Goal: Find specific page/section: Find specific page/section

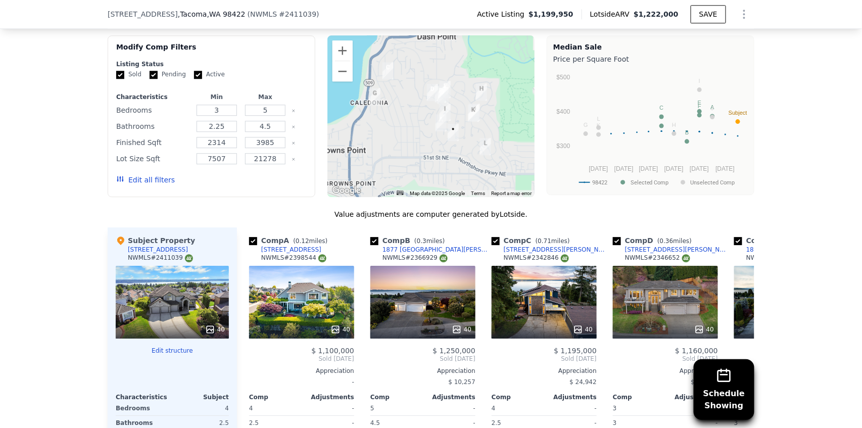
scroll to position [839, 0]
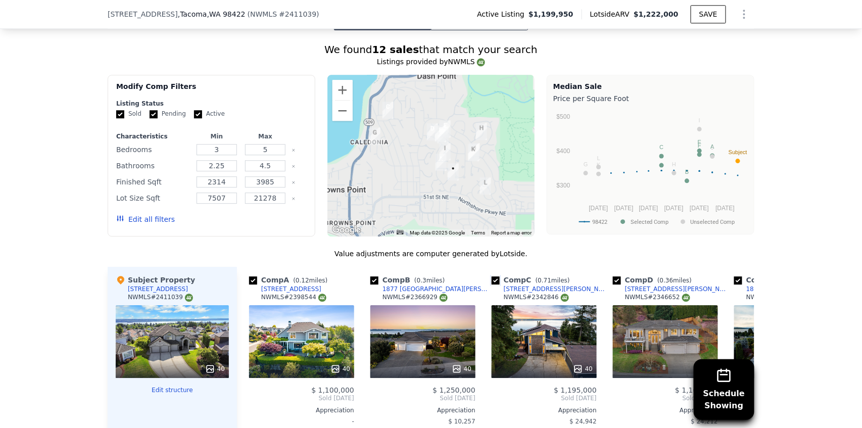
click at [492, 285] on input "checkbox" at bounding box center [496, 281] width 8 height 8
checkbox input "false"
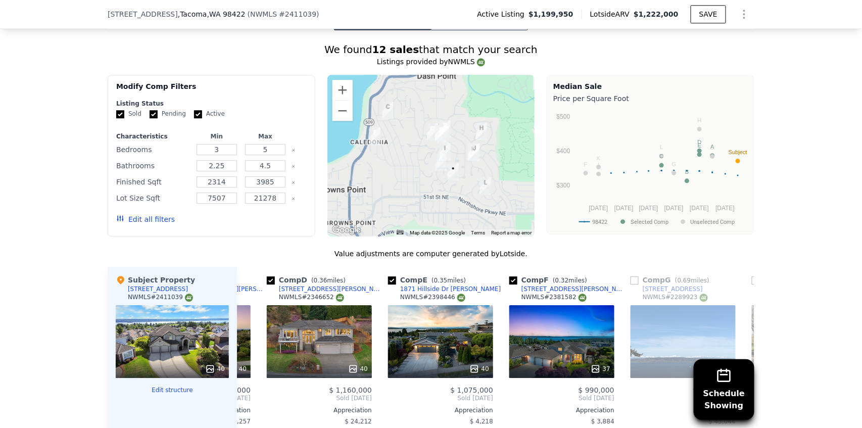
scroll to position [0, 236]
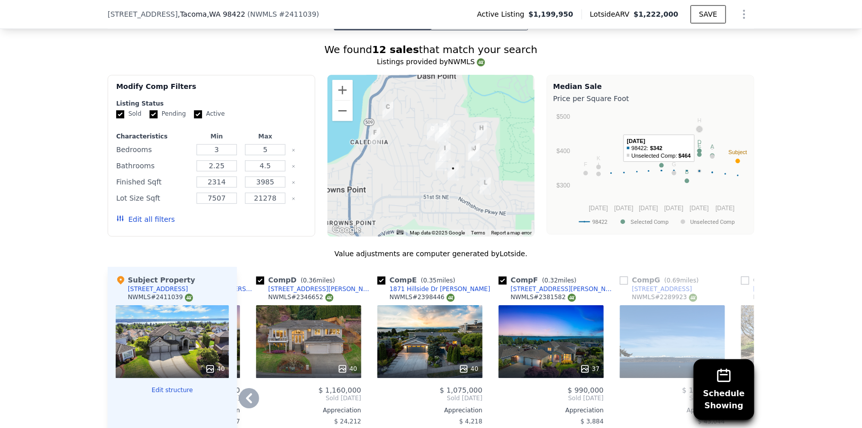
click at [700, 131] on circle "A chart." at bounding box center [700, 129] width 5 height 5
click at [482, 140] on img "5901 Indian Trl NE" at bounding box center [481, 131] width 11 height 17
click at [481, 135] on img "5901 Indian Trl NE" at bounding box center [481, 131] width 11 height 17
click at [478, 133] on img "5901 Indian Trl NE" at bounding box center [481, 131] width 11 height 17
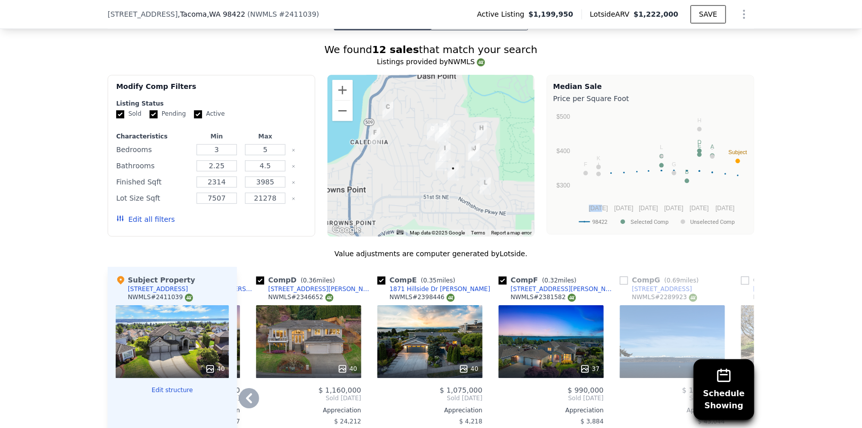
click at [471, 152] on img "5609 Orca Dr NE" at bounding box center [474, 151] width 11 height 17
click at [473, 159] on img "5609 Orca Dr NE" at bounding box center [474, 151] width 11 height 17
drag, startPoint x: 482, startPoint y: 180, endPoint x: 484, endPoint y: 188, distance: 8.2
click at [482, 181] on div at bounding box center [432, 156] width 208 height 162
click at [485, 189] on img "5125 Tower Dr NE" at bounding box center [485, 186] width 11 height 17
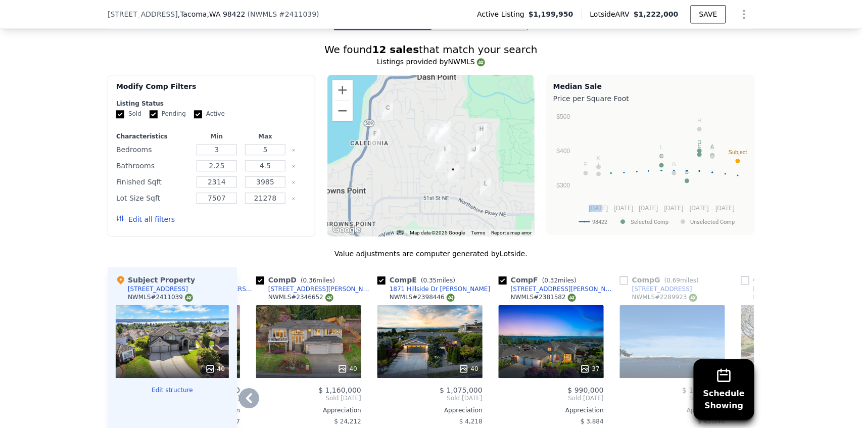
click at [440, 168] on img "5422 21st Avenue Ct NE" at bounding box center [441, 163] width 11 height 17
click at [437, 161] on img "5422 21st Avenue Ct NE" at bounding box center [441, 163] width 11 height 17
click at [440, 149] on img "2127 Davis Ct NE" at bounding box center [445, 152] width 11 height 17
click at [432, 134] on img "1864 Parkview Dr NE" at bounding box center [432, 132] width 11 height 17
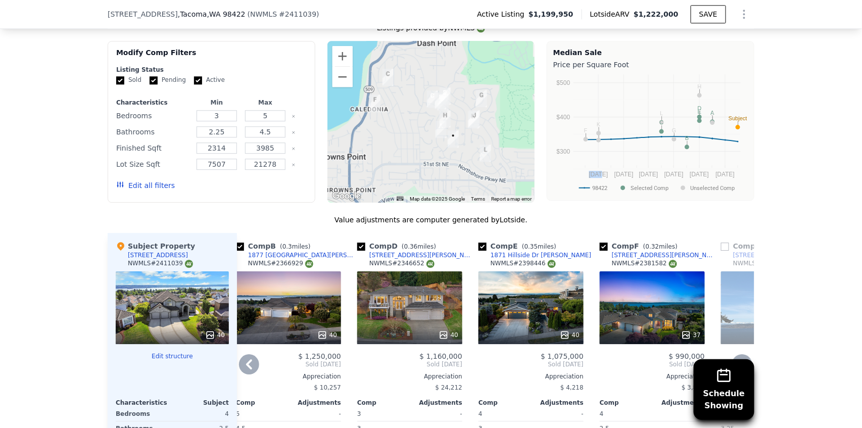
scroll to position [1007, 0]
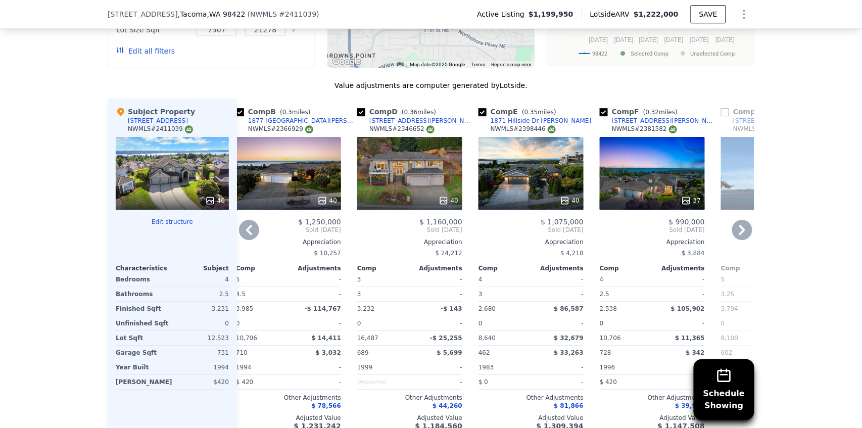
click at [526, 196] on div at bounding box center [531, 201] width 105 height 18
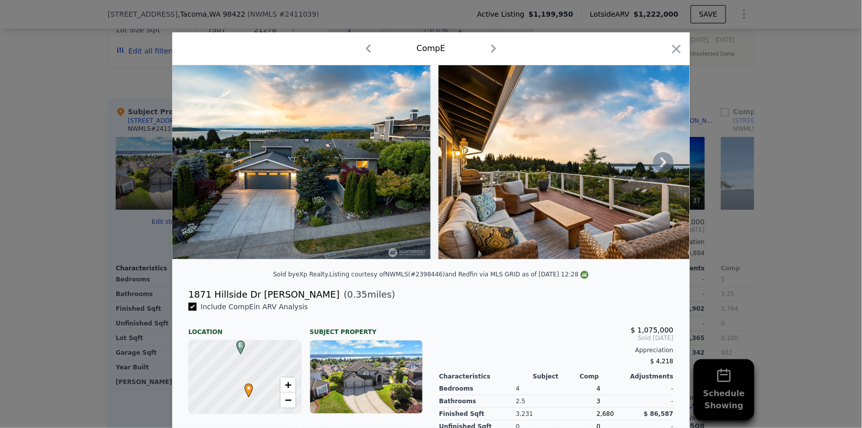
click at [656, 164] on icon at bounding box center [664, 162] width 20 height 20
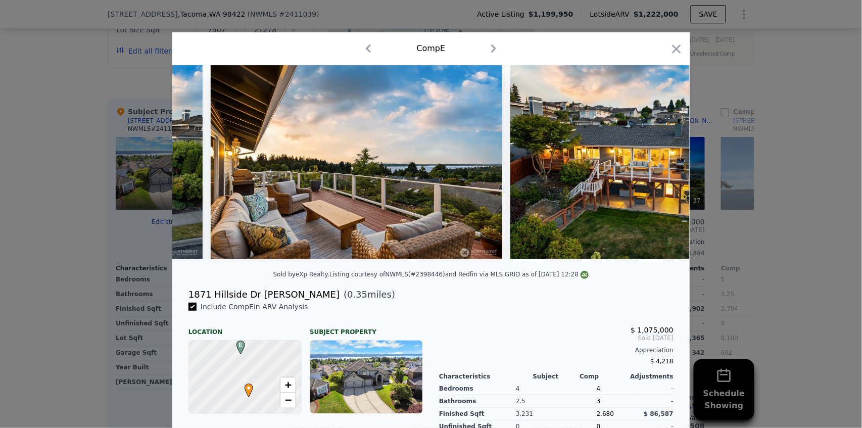
scroll to position [0, 243]
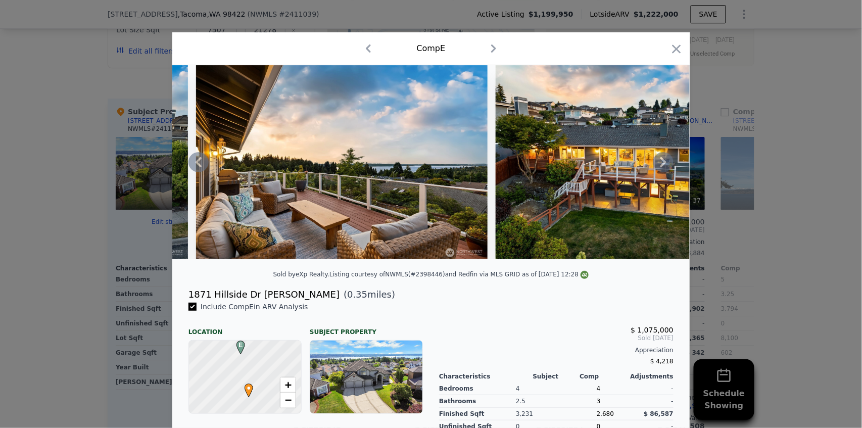
click at [660, 164] on icon at bounding box center [664, 162] width 20 height 20
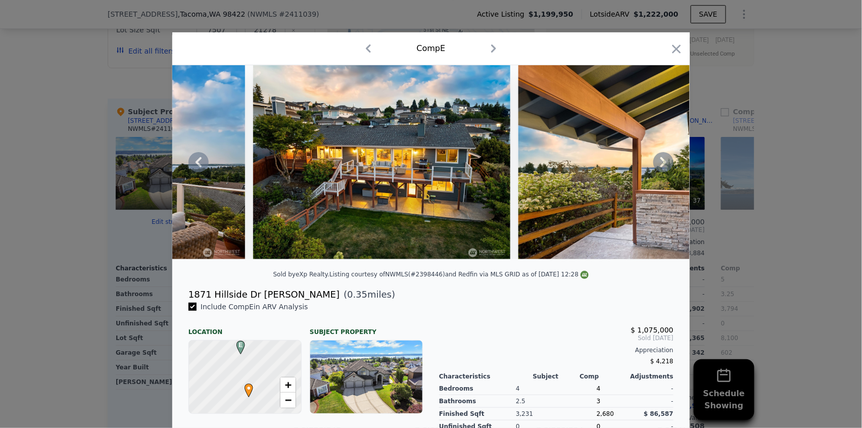
click at [662, 164] on icon at bounding box center [664, 162] width 6 height 10
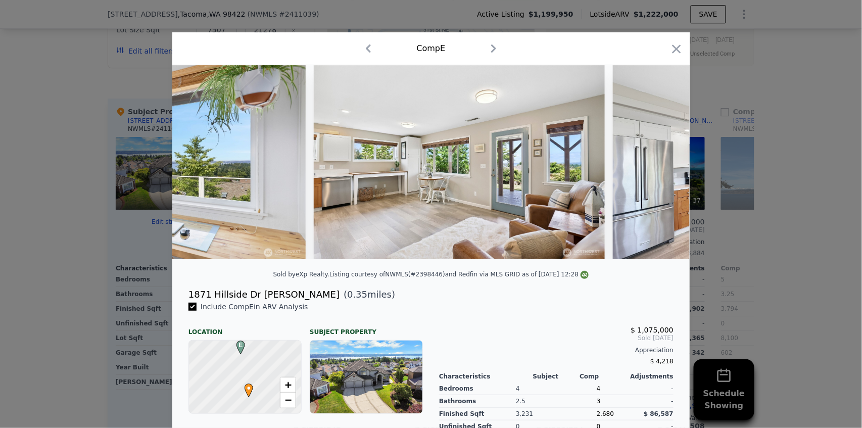
scroll to position [0, 7199]
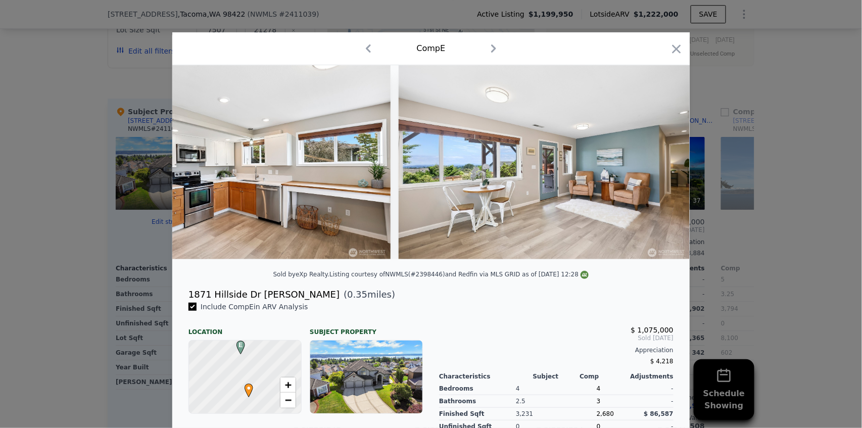
click at [678, 48] on icon "button" at bounding box center [677, 49] width 14 height 14
